Goal: Task Accomplishment & Management: Manage account settings

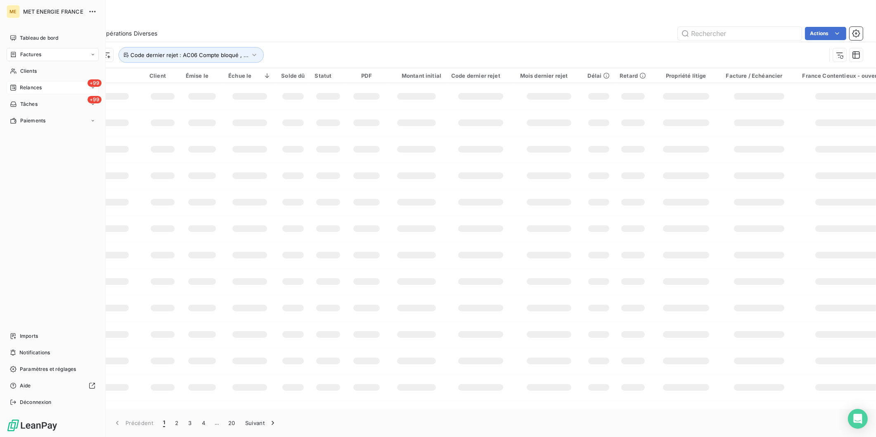
click at [32, 85] on span "Relances" at bounding box center [31, 87] width 22 height 7
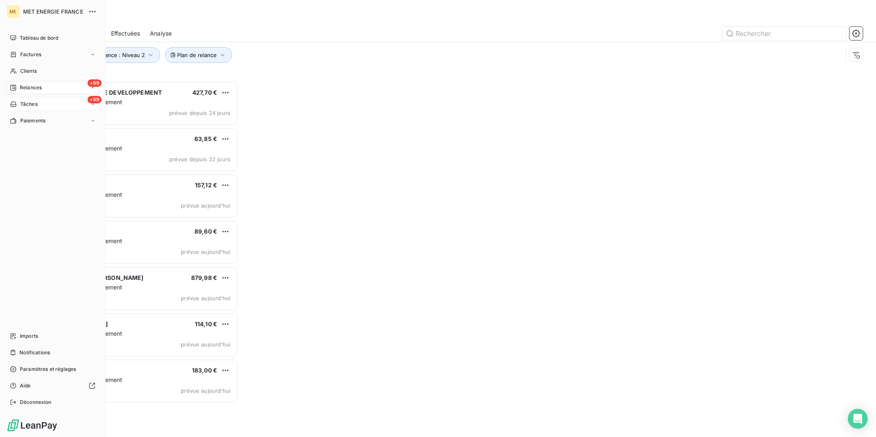
scroll to position [349, 191]
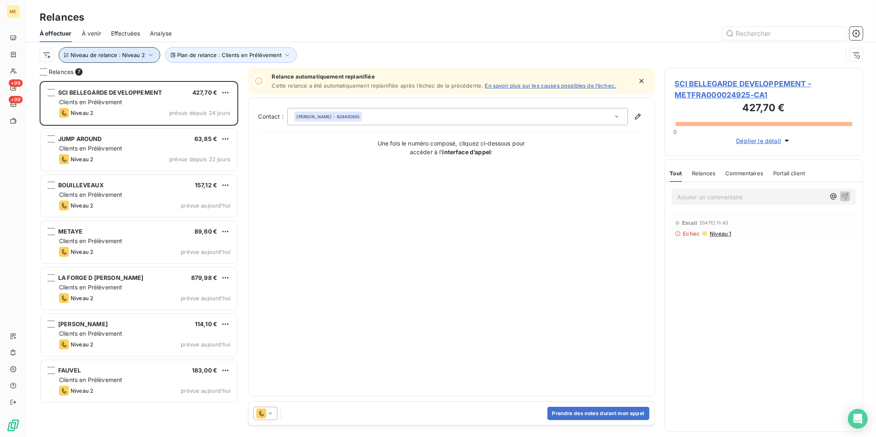
click at [137, 55] on span "Niveau de relance : Niveau 2" at bounding box center [108, 55] width 74 height 7
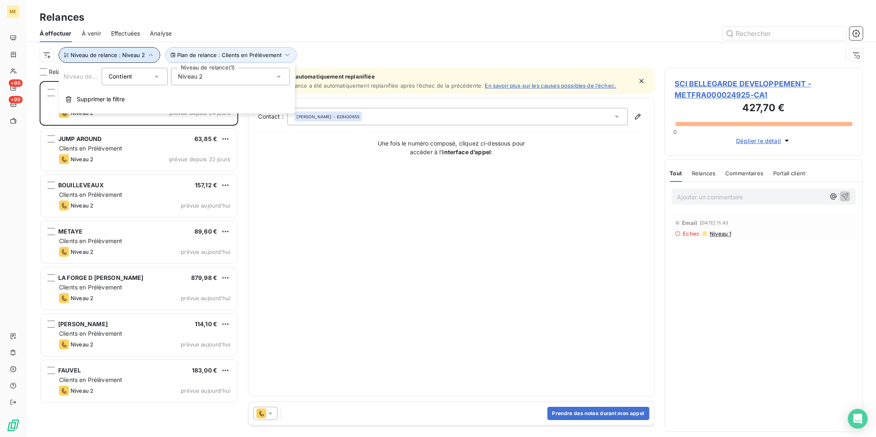
click at [138, 55] on span "Niveau de relance : Niveau 2" at bounding box center [108, 55] width 74 height 7
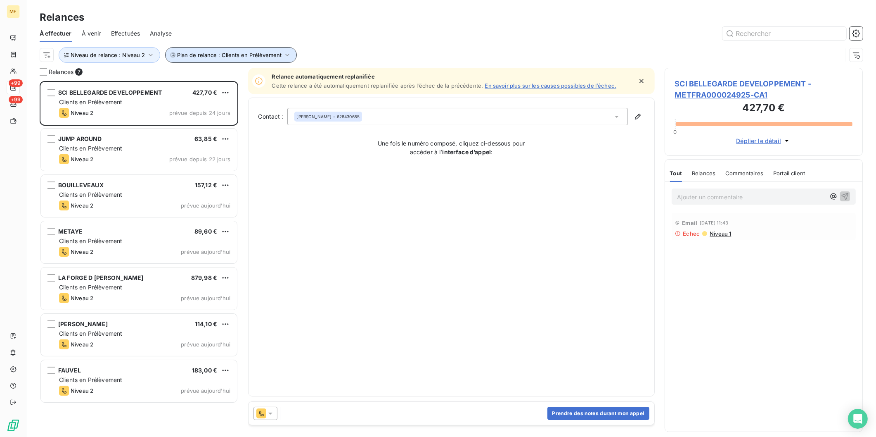
click at [216, 54] on span "Plan de relance : Clients en Prélèvement" at bounding box center [229, 55] width 104 height 7
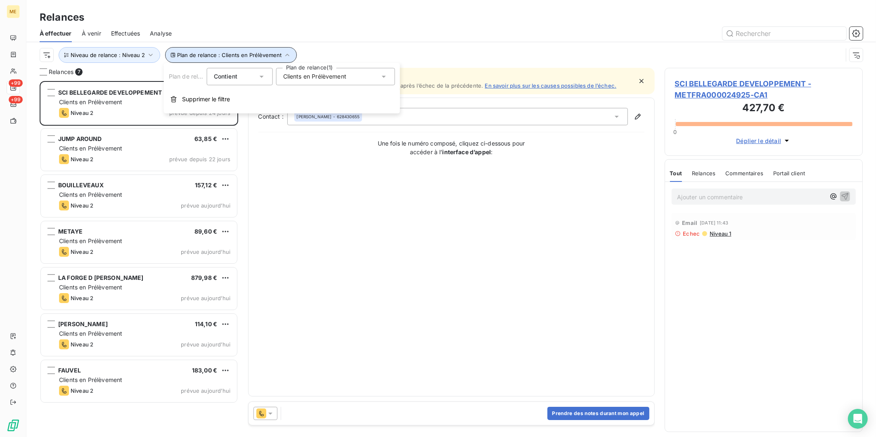
click at [216, 54] on span "Plan de relance : Clients en Prélèvement" at bounding box center [229, 55] width 104 height 7
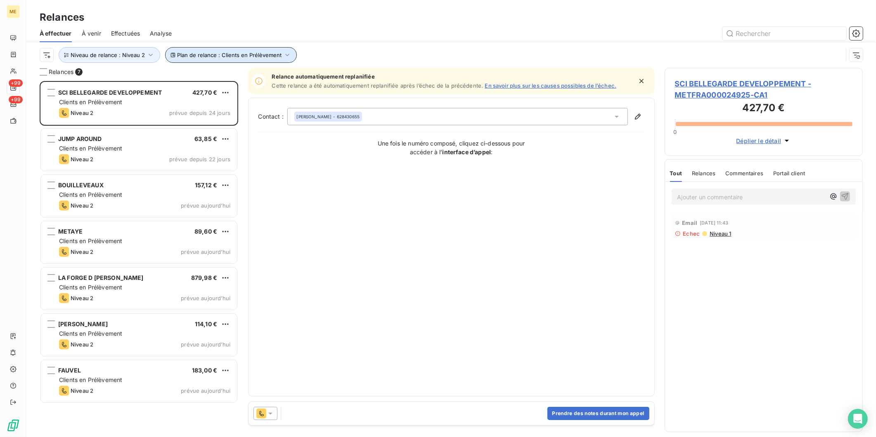
click at [216, 54] on span "Plan de relance : Clients en Prélèvement" at bounding box center [229, 55] width 104 height 7
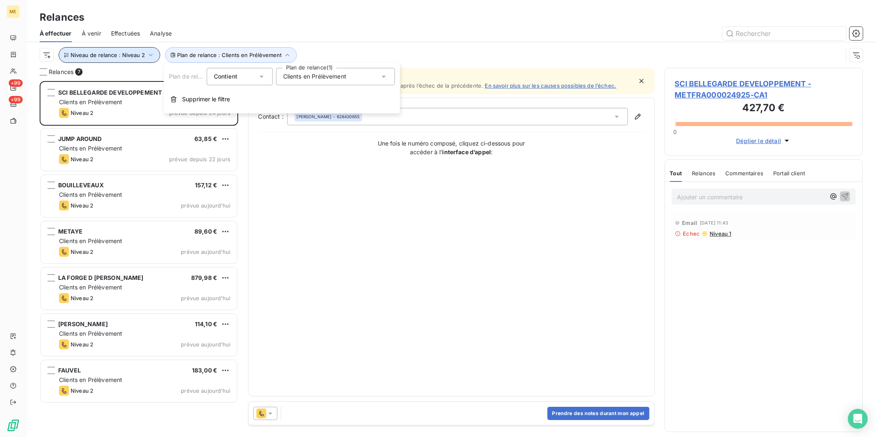
click at [152, 54] on icon "button" at bounding box center [151, 55] width 8 height 8
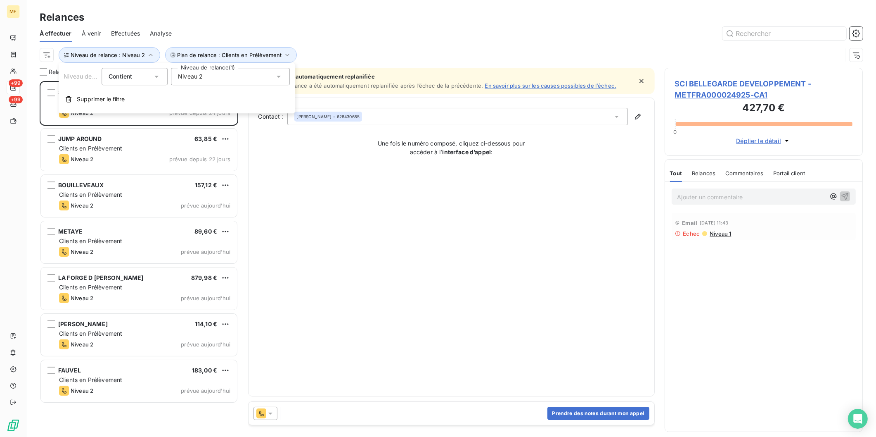
click at [195, 80] on span "Niveau 2" at bounding box center [190, 76] width 25 height 8
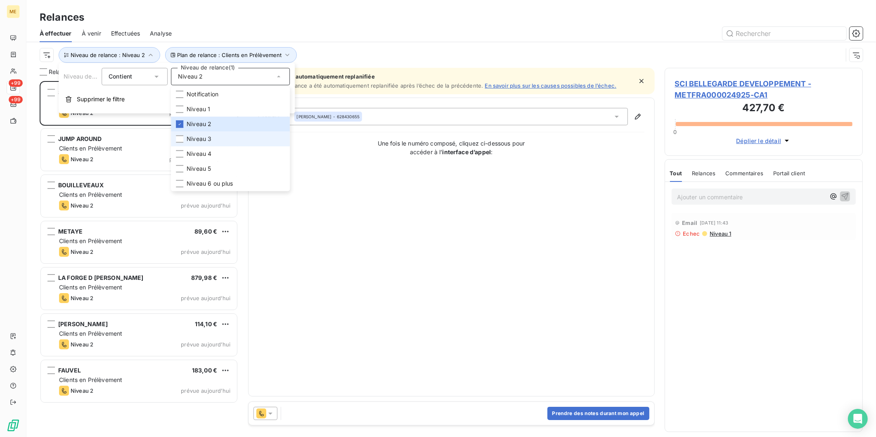
click at [223, 135] on li "Niveau 3" at bounding box center [230, 138] width 119 height 15
click at [180, 123] on icon at bounding box center [179, 124] width 2 height 2
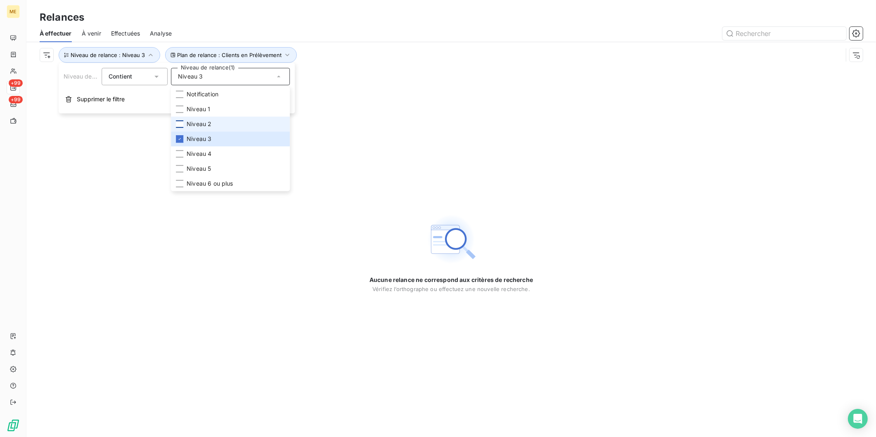
click at [282, 30] on div at bounding box center [522, 33] width 681 height 13
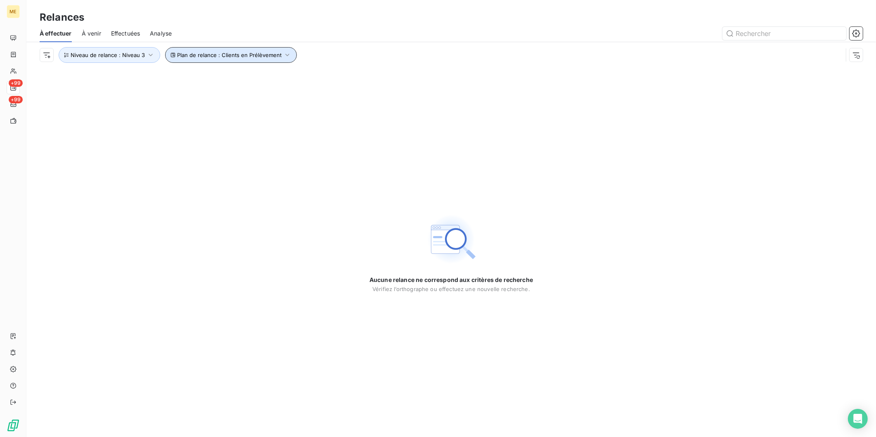
click at [228, 61] on button "Plan de relance : Clients en Prélèvement" at bounding box center [231, 55] width 132 height 16
click at [309, 78] on span "Clients en Prélèvement" at bounding box center [314, 76] width 63 height 8
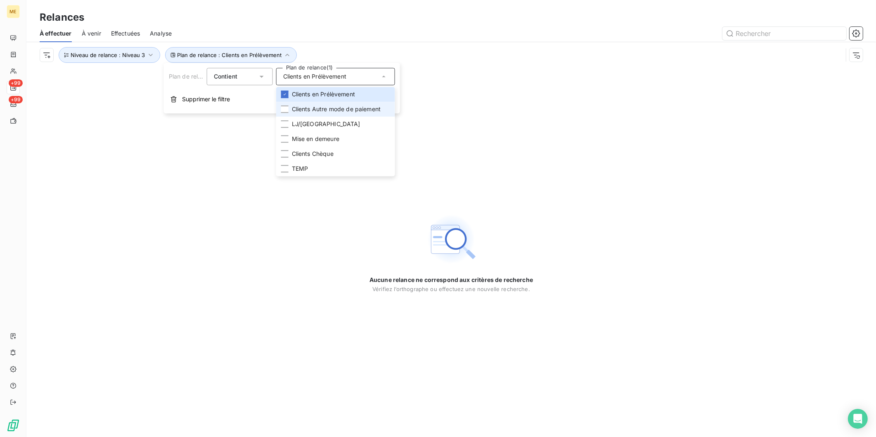
click at [321, 107] on span "Clients Autre mode de paiement" at bounding box center [336, 109] width 89 height 8
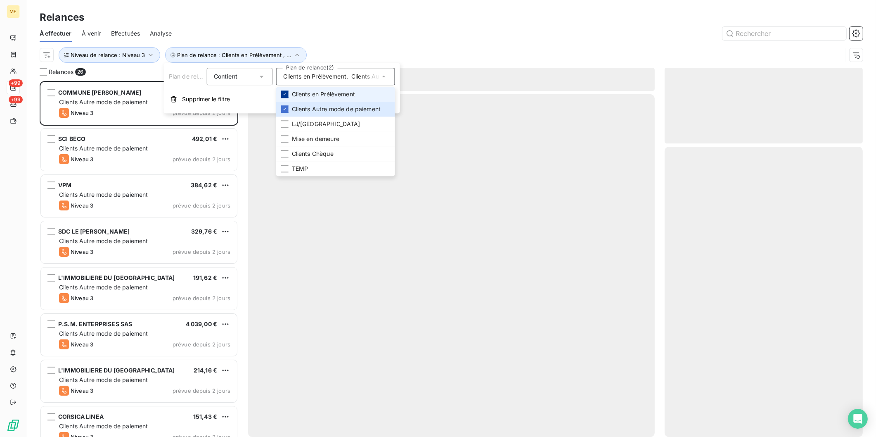
scroll to position [349, 191]
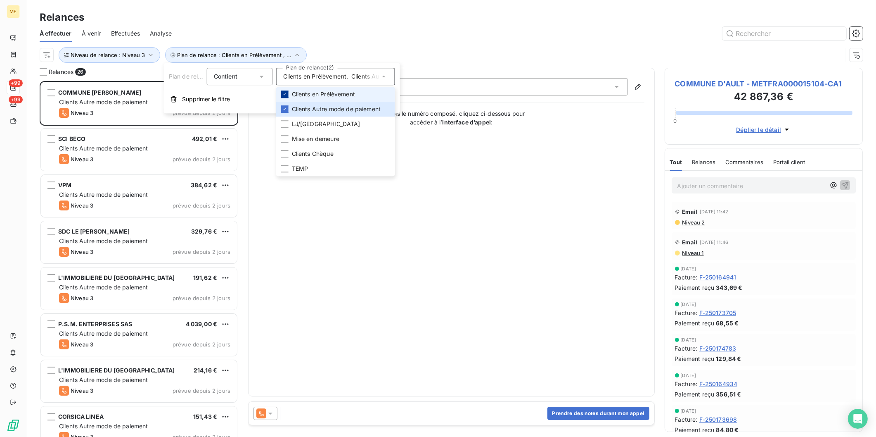
click at [287, 93] on icon at bounding box center [285, 94] width 5 height 5
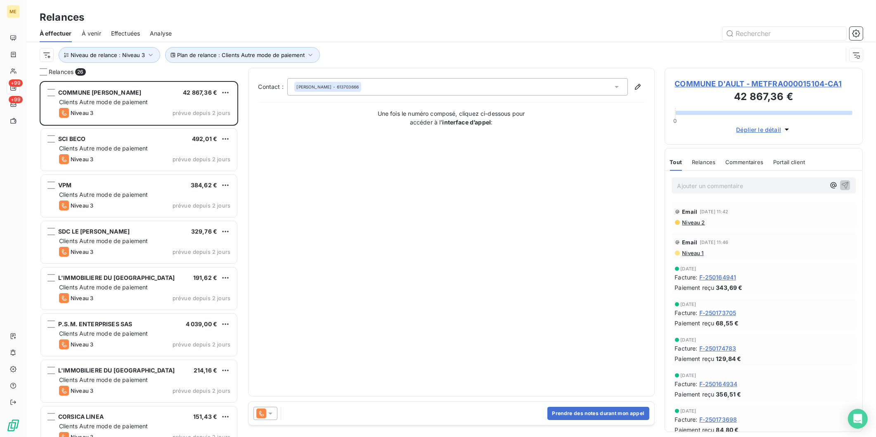
click at [257, 32] on div at bounding box center [522, 33] width 681 height 13
click at [147, 55] on icon "button" at bounding box center [151, 55] width 8 height 8
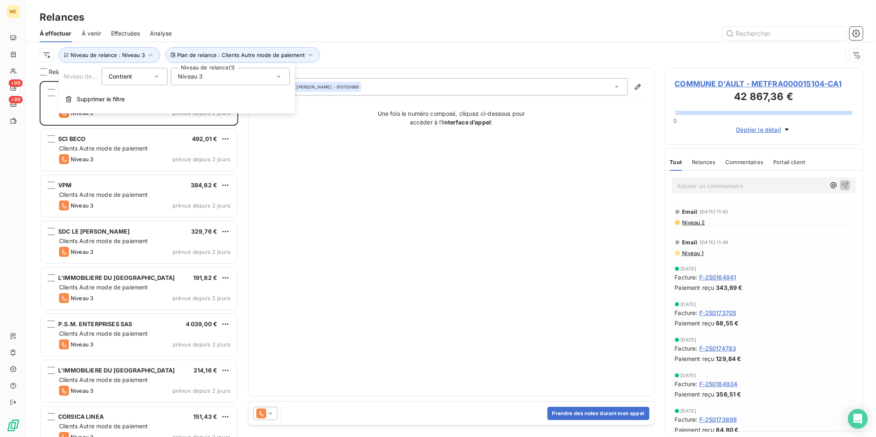
click at [207, 75] on div "Niveau 3" at bounding box center [230, 76] width 119 height 17
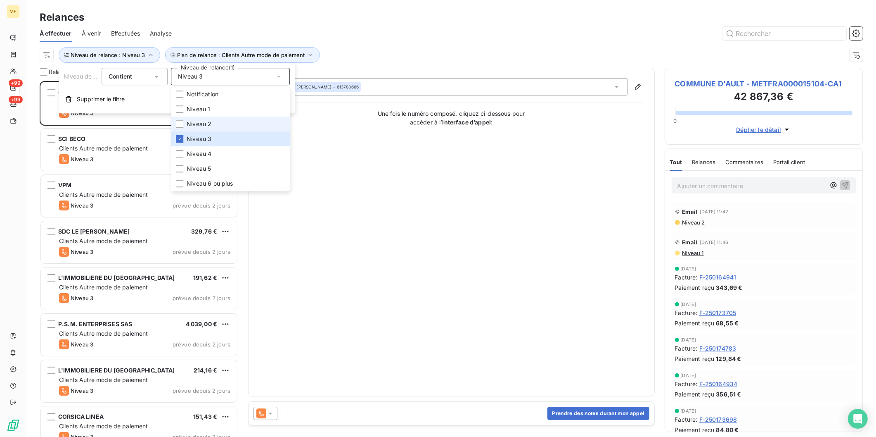
click at [207, 119] on li "Niveau 2" at bounding box center [230, 123] width 119 height 15
click at [194, 135] on span "Niveau 3" at bounding box center [199, 139] width 25 height 8
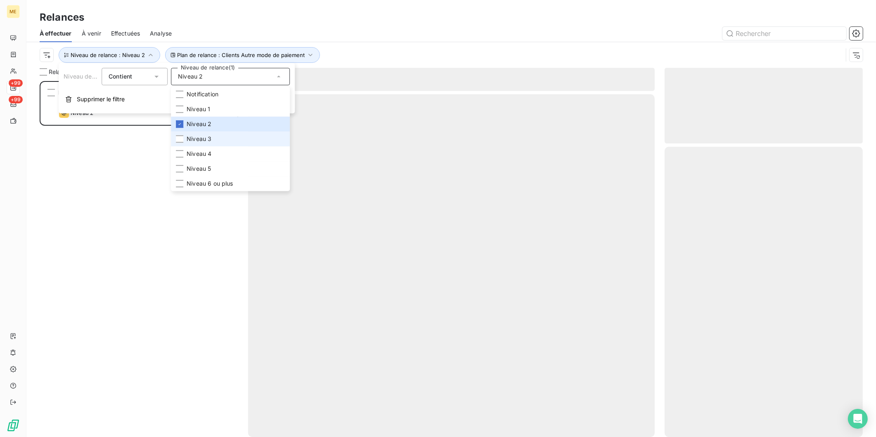
scroll to position [349, 191]
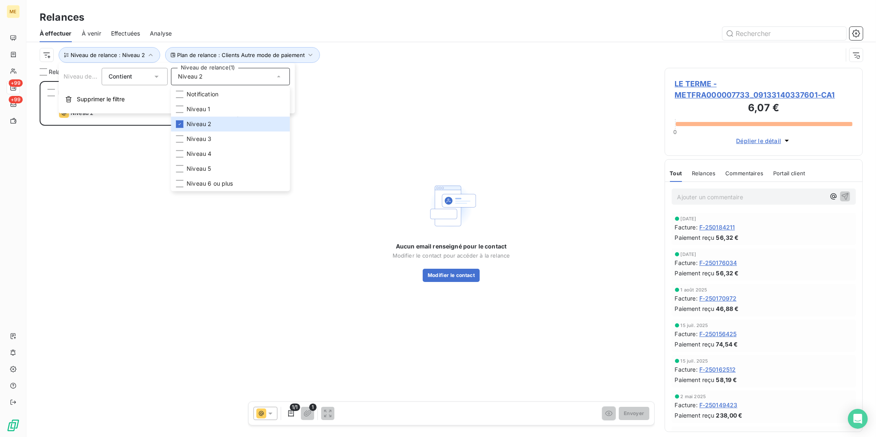
click at [220, 25] on div "À effectuer À venir Effectuées Analyse" at bounding box center [451, 33] width 850 height 17
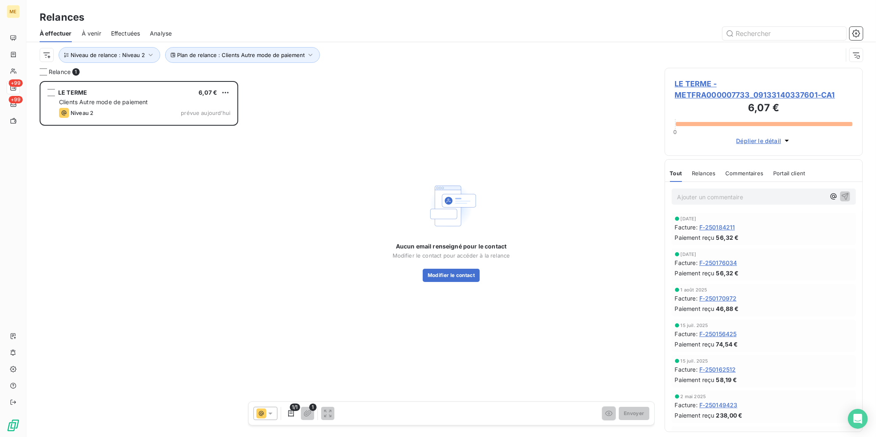
click at [92, 34] on span "À venir" at bounding box center [91, 33] width 19 height 8
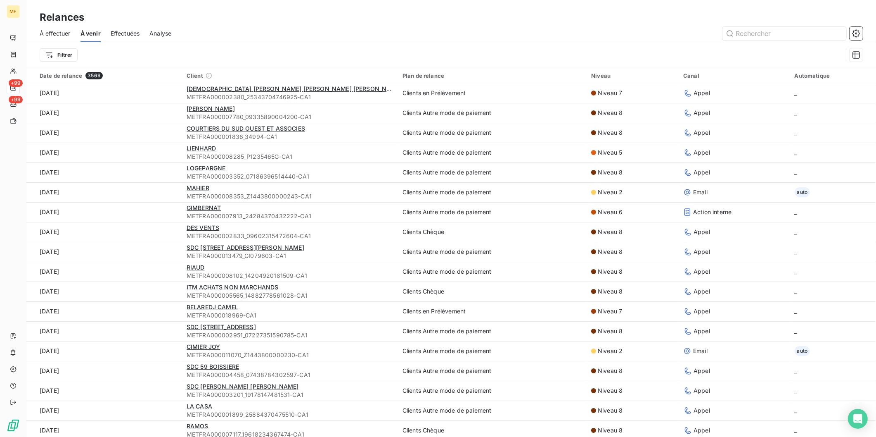
click at [127, 38] on div "Effectuées" at bounding box center [125, 33] width 29 height 17
